Goal: Learn about a topic: Learn about a topic

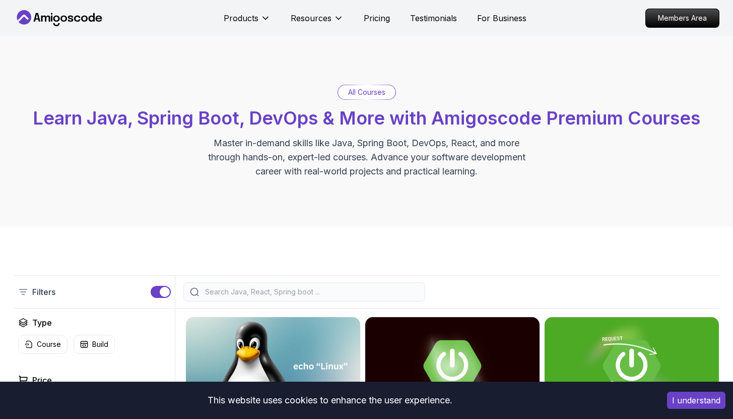
scroll to position [409, 0]
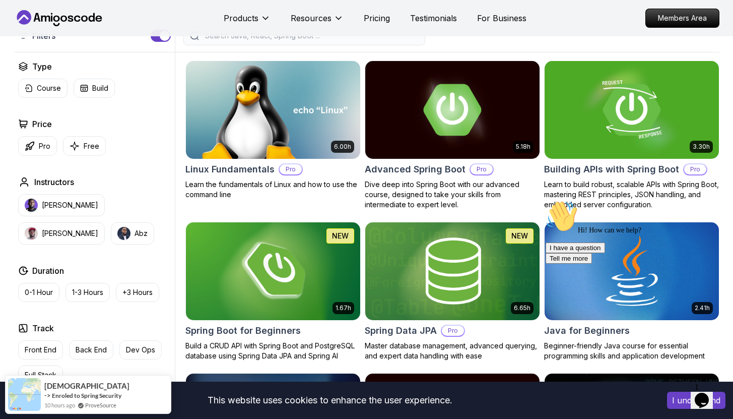
scroll to position [192, 0]
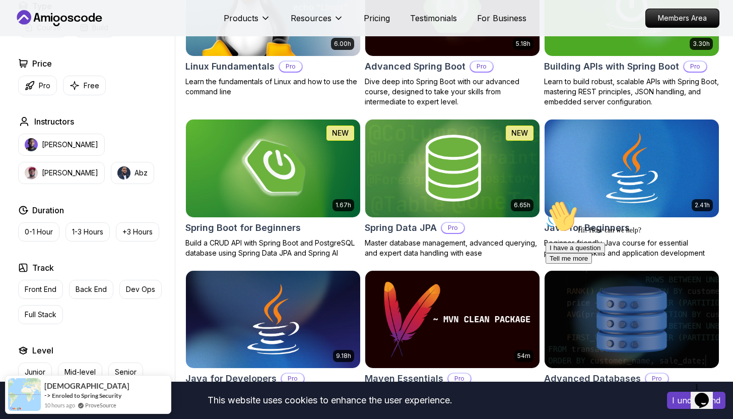
drag, startPoint x: 740, startPoint y: 77, endPoint x: 740, endPoint y: 68, distance: 9.1
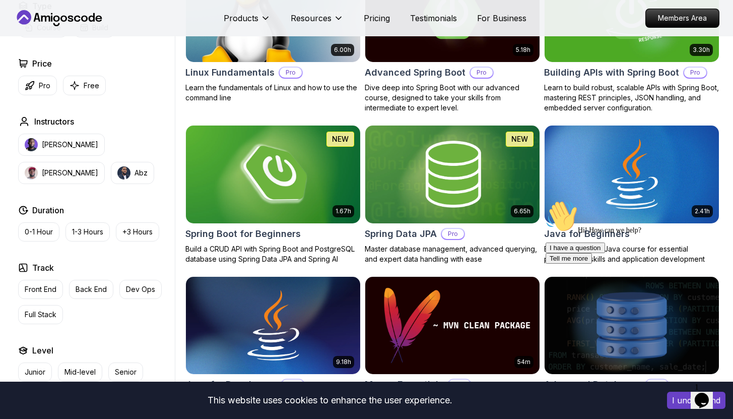
click at [312, 181] on img at bounding box center [272, 174] width 183 height 102
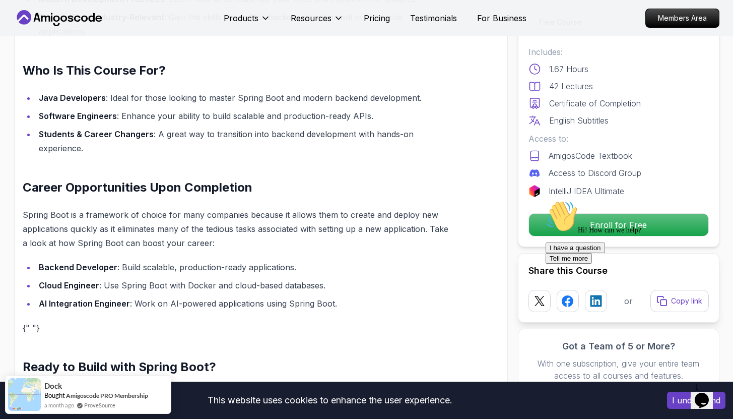
scroll to position [1226, 0]
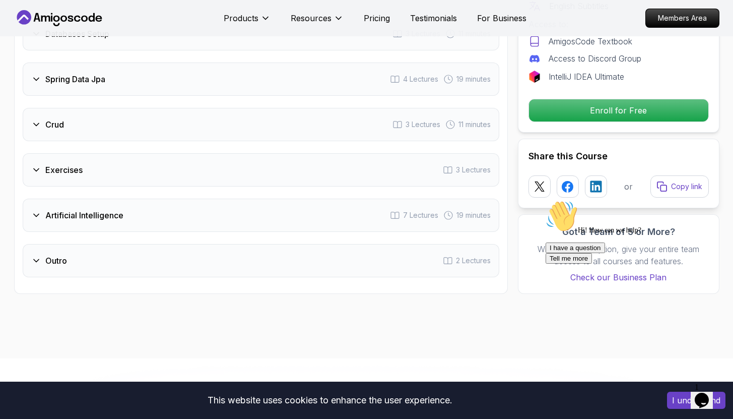
click at [41, 209] on div "Artificial Intelligence" at bounding box center [77, 215] width 92 height 12
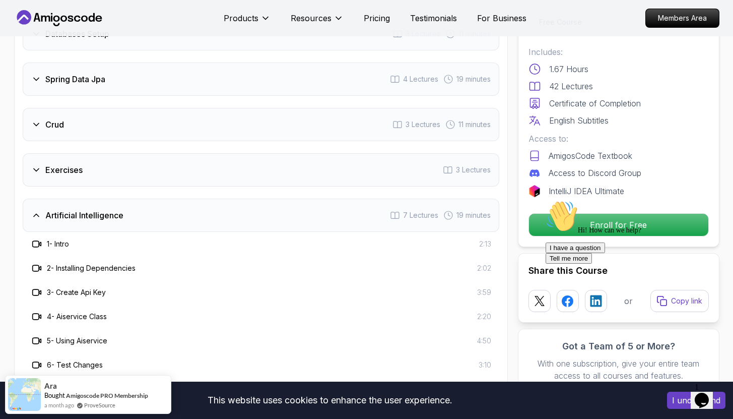
scroll to position [1994, 0]
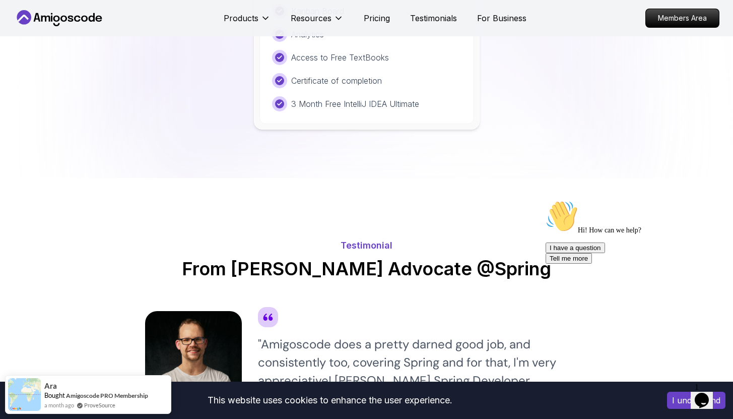
click at [732, 320] on html "This website uses cookies to enhance the user experience. I understand Products…" at bounding box center [366, 206] width 733 height 5218
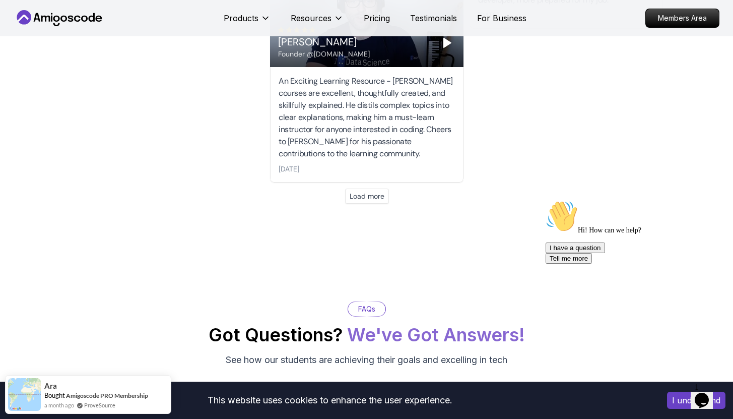
scroll to position [4037, 0]
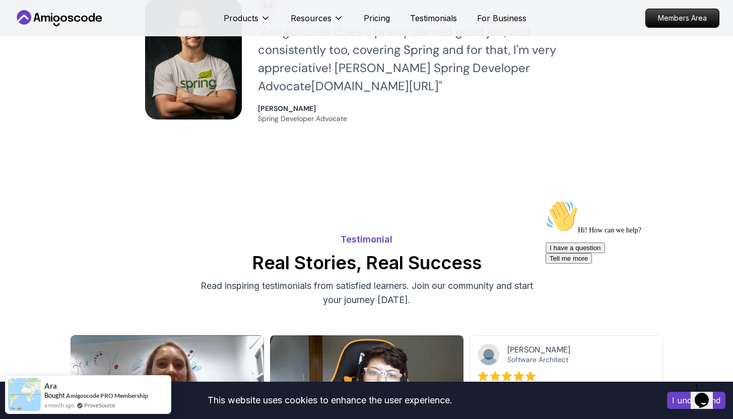
drag, startPoint x: 740, startPoint y: 332, endPoint x: 739, endPoint y: 212, distance: 119.9
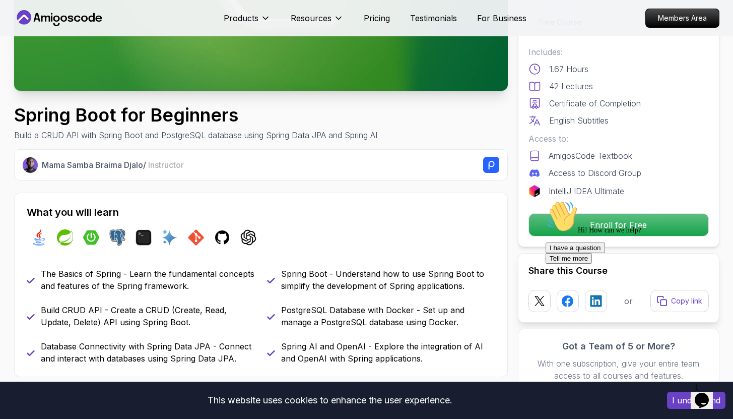
scroll to position [0, 0]
